Goal: Check status: Check status

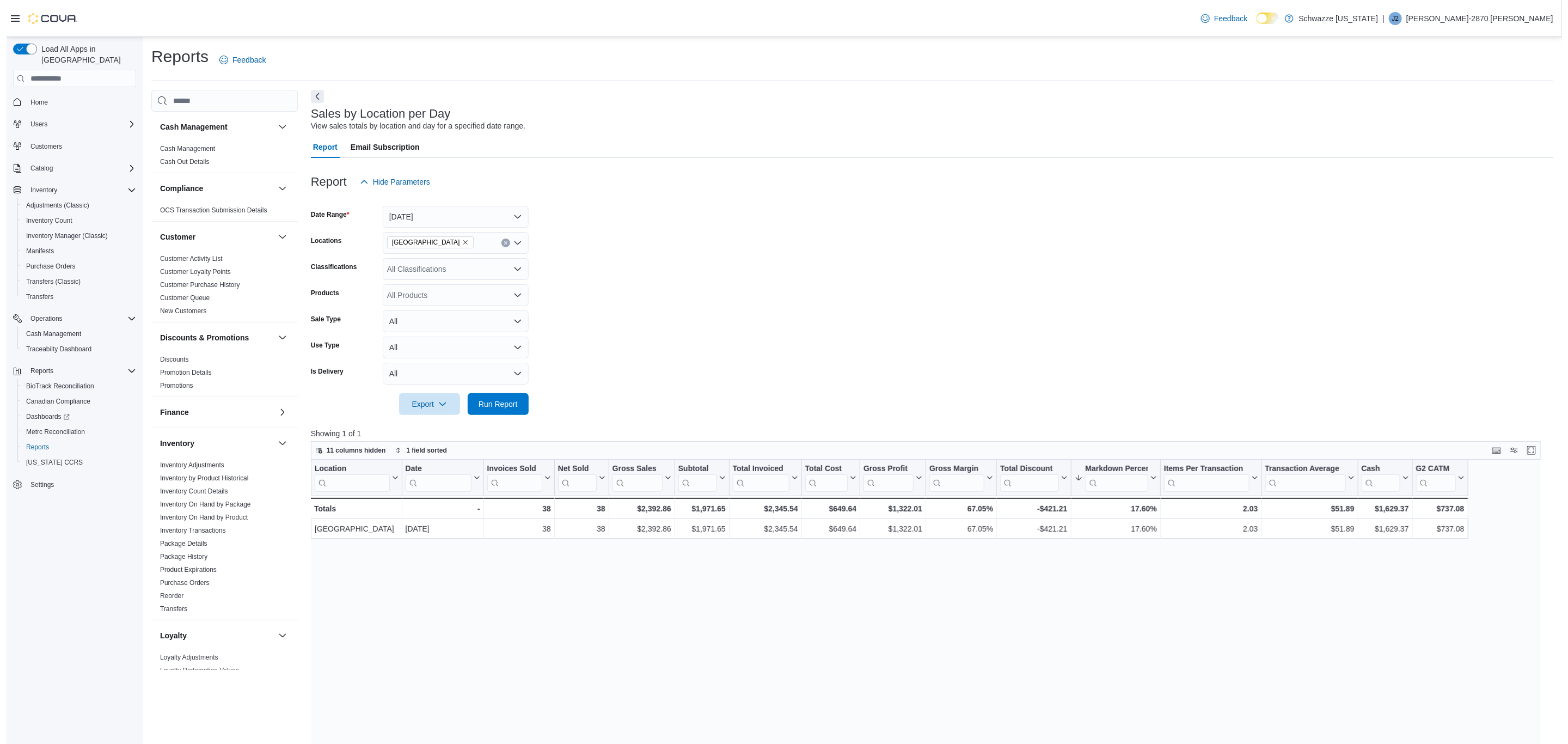
scroll to position [482, 0]
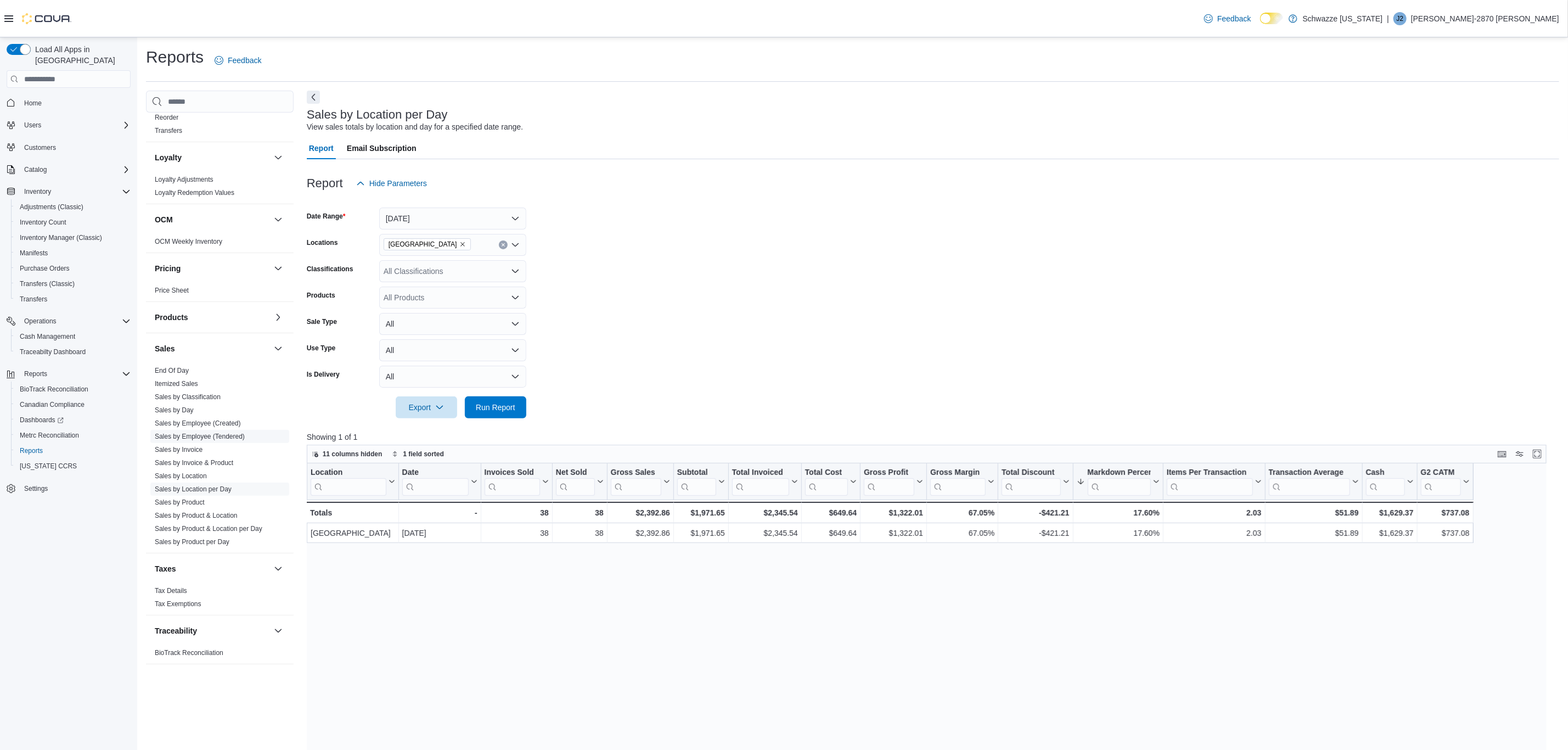
click at [231, 433] on link "Sales by Employee (Tendered)" at bounding box center [199, 436] width 90 height 8
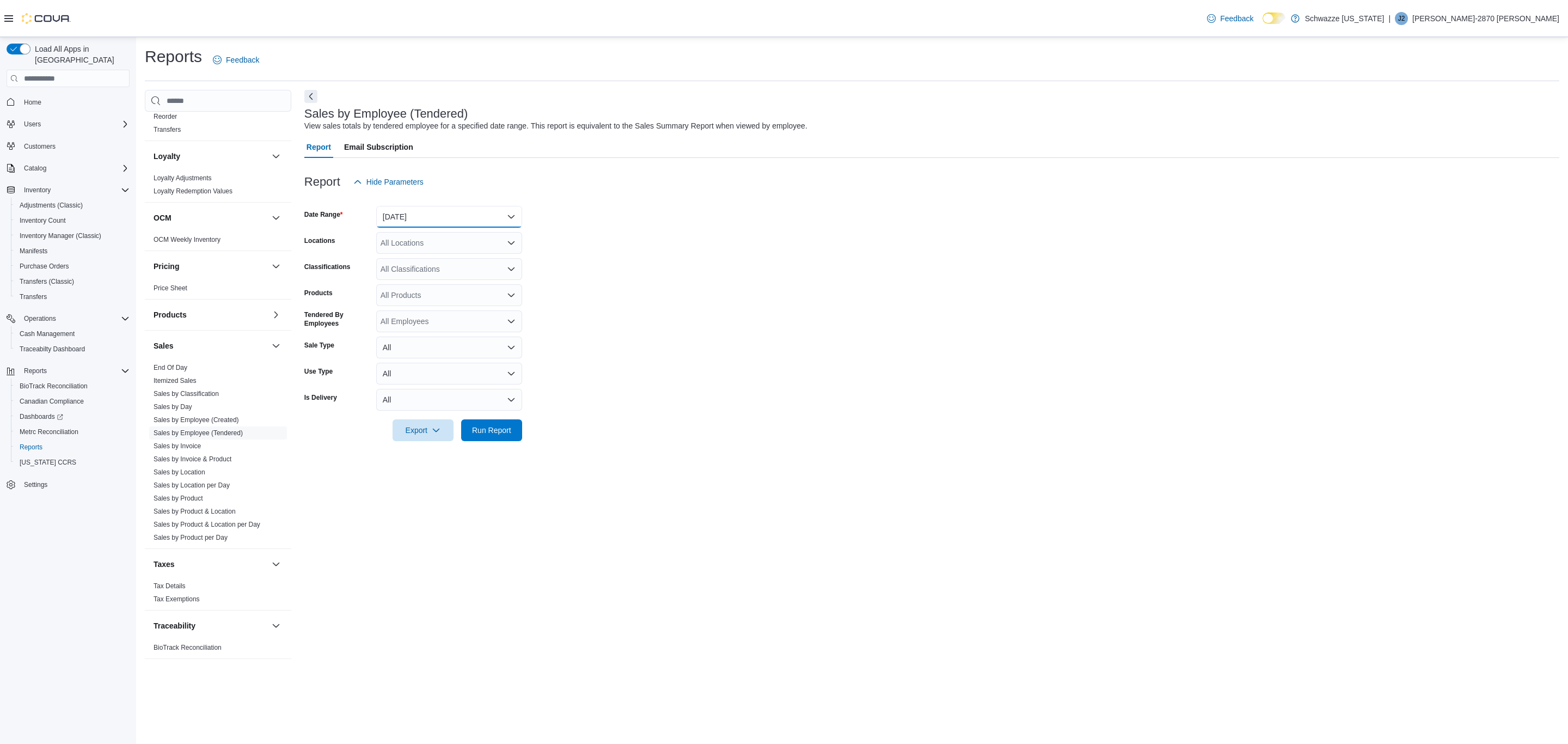
click at [429, 218] on button "[DATE]" at bounding box center [449, 217] width 146 height 22
click at [404, 254] on span "[DATE]" at bounding box center [456, 260] width 124 height 13
click at [405, 245] on div "All Locations" at bounding box center [449, 243] width 146 height 22
click at [439, 266] on span "[GEOGRAPHIC_DATA]" at bounding box center [444, 272] width 80 height 11
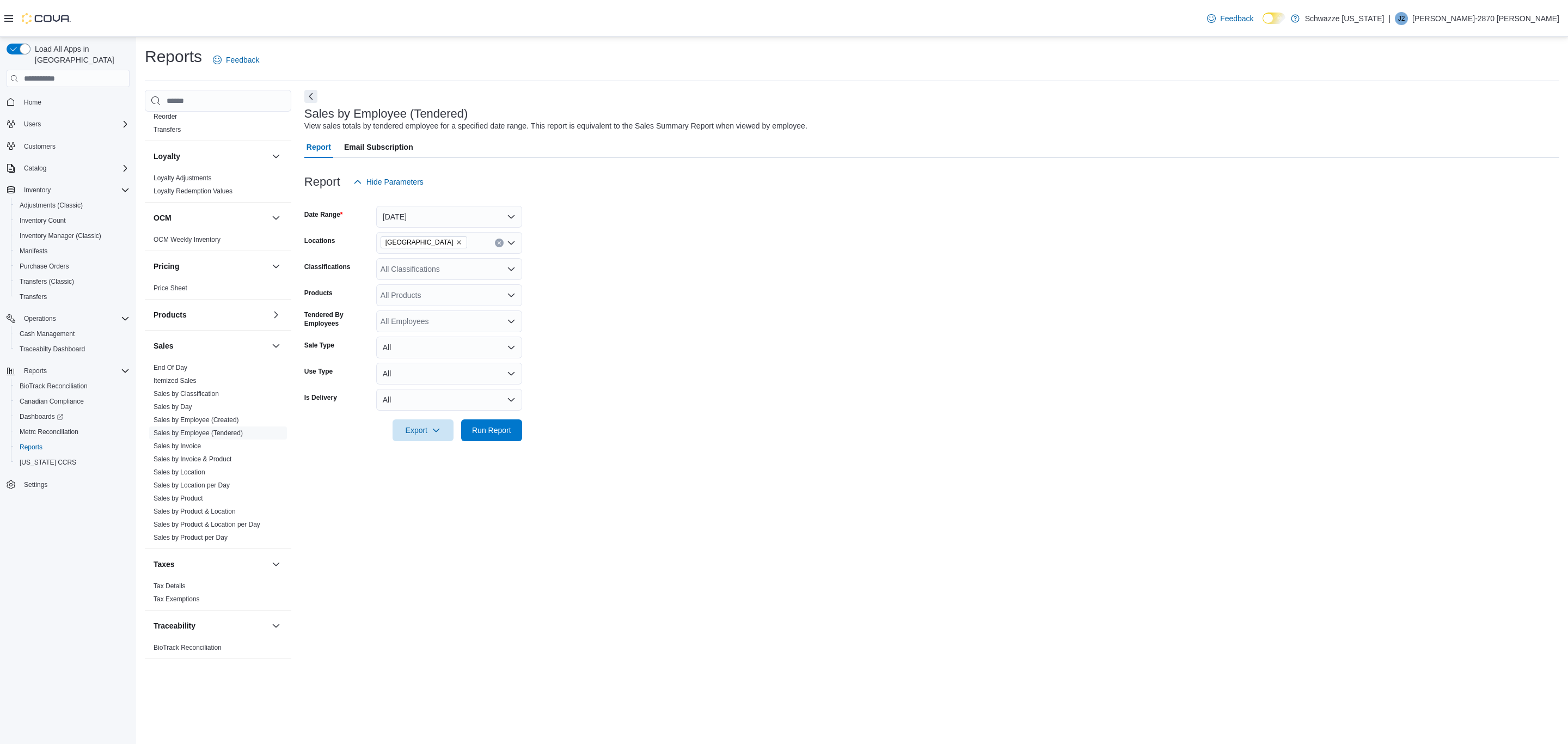
drag, startPoint x: 573, startPoint y: 298, endPoint x: 513, endPoint y: 368, distance: 92.2
click at [574, 309] on form "Date Range [DATE] Locations EV10 [GEOGRAPHIC_DATA] Classifications All Classifi…" at bounding box center [932, 317] width 1255 height 248
click at [490, 424] on span "Run Report" at bounding box center [491, 430] width 48 height 22
